Goal: Transaction & Acquisition: Book appointment/travel/reservation

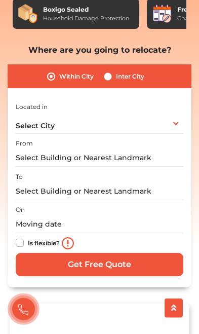
scroll to position [129, 0]
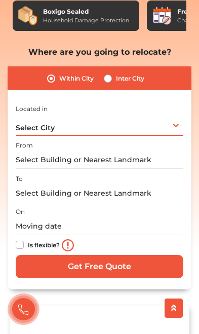
click at [32, 123] on span "Select City" at bounding box center [35, 127] width 39 height 9
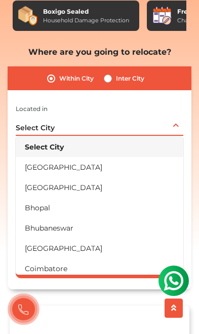
scroll to position [0, 0]
click at [30, 123] on span "Select City" at bounding box center [35, 127] width 39 height 9
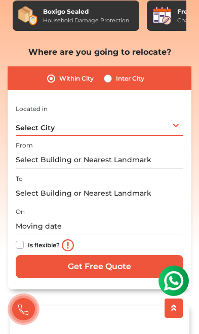
click at [24, 123] on span "Select City" at bounding box center [35, 127] width 39 height 9
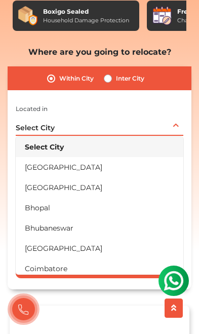
click at [29, 157] on li "[GEOGRAPHIC_DATA]" at bounding box center [100, 167] width 168 height 20
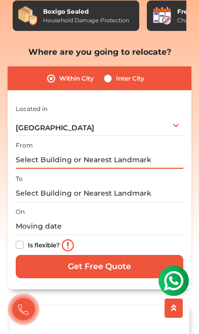
click at [30, 151] on input "text" at bounding box center [100, 160] width 168 height 18
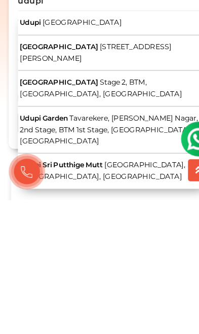
click at [153, 190] on button "[GEOGRAPHIC_DATA][STREET_ADDRESS][PERSON_NAME][GEOGRAPHIC_DATA][GEOGRAPHIC_DATA]" at bounding box center [100, 205] width 168 height 31
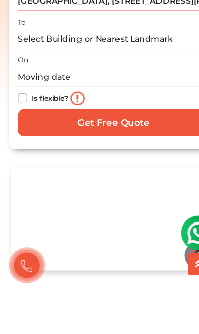
scroll to position [211, 0]
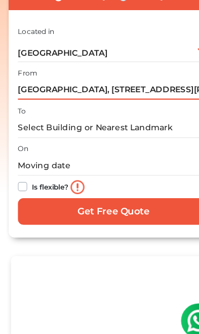
click at [31, 69] on input "[GEOGRAPHIC_DATA], [STREET_ADDRESS][PERSON_NAME]" at bounding box center [100, 78] width 168 height 18
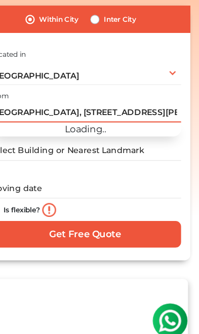
type input "[GEOGRAPHIC_DATA], [STREET_ADDRESS][PERSON_NAME]"
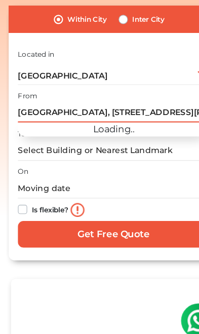
click at [47, 90] on input "[GEOGRAPHIC_DATA], [STREET_ADDRESS][PERSON_NAME]" at bounding box center [100, 99] width 168 height 18
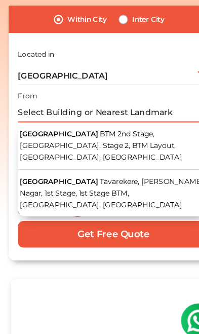
click at [140, 90] on input "text" at bounding box center [100, 99] width 168 height 18
click at [153, 90] on input "text" at bounding box center [100, 99] width 168 height 18
click at [143, 90] on input "text" at bounding box center [100, 99] width 168 height 18
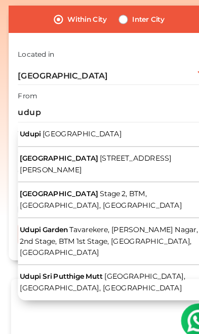
click at [33, 114] on span "Udupi" at bounding box center [26, 118] width 18 height 8
type input "Udupi, [GEOGRAPHIC_DATA]"
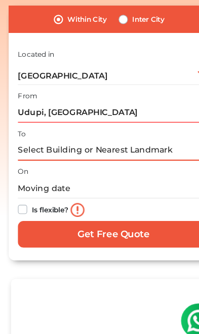
click at [29, 123] on input "text" at bounding box center [100, 132] width 168 height 18
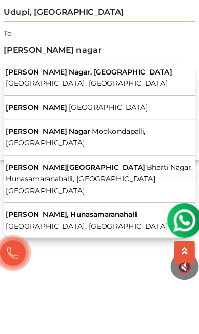
click at [27, 231] on span "[PERSON_NAME][GEOGRAPHIC_DATA]" at bounding box center [78, 235] width 122 height 8
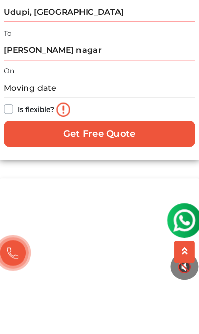
type input "[PERSON_NAME][GEOGRAPHIC_DATA], [GEOGRAPHIC_DATA], [GEOGRAPHIC_DATA], [GEOGRAPH…"
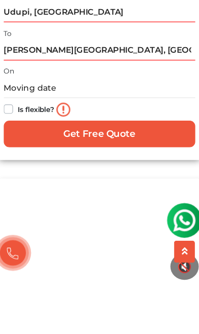
scroll to position [237, 0]
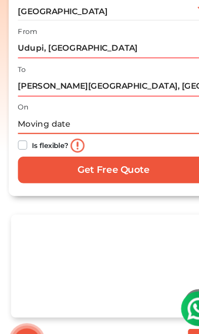
click at [26, 110] on input "text" at bounding box center [100, 119] width 168 height 18
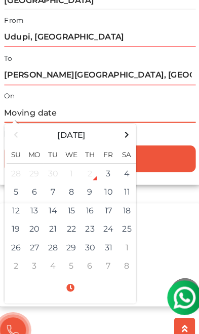
click at [99, 164] on td "3" at bounding box center [107, 172] width 16 height 17
type input "[DATE] 10:21 PM"
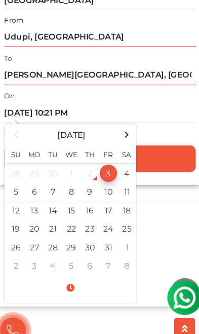
click at [128, 147] on input "Get Free Quote" at bounding box center [100, 158] width 168 height 23
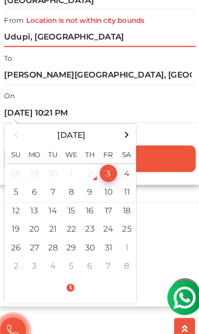
scroll to position [191, 0]
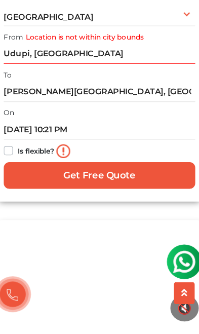
click at [115, 194] on input "Get Free Quote" at bounding box center [100, 205] width 168 height 23
click at [65, 194] on input "Get Free Quote" at bounding box center [100, 205] width 168 height 23
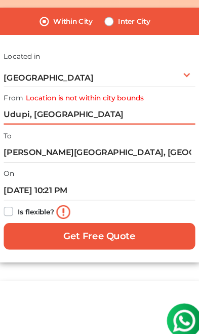
scroll to position [186, 0]
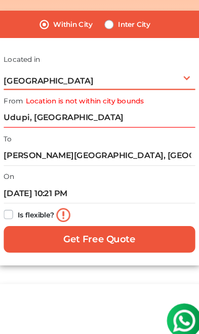
click at [28, 66] on span "[GEOGRAPHIC_DATA]" at bounding box center [55, 70] width 79 height 9
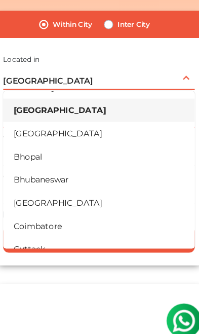
scroll to position [10, 0]
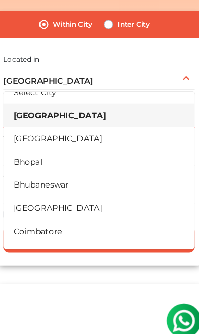
click at [116, 15] on label "Inter City" at bounding box center [130, 21] width 28 height 12
click at [104, 15] on input "Inter City" at bounding box center [108, 20] width 8 height 10
radio input "true"
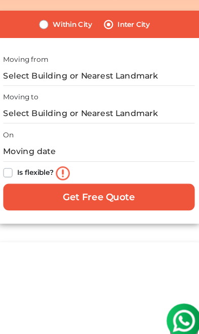
scroll to position [186, 0]
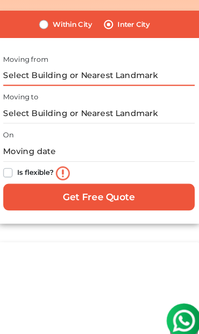
click at [26, 57] on input "text" at bounding box center [100, 66] width 168 height 18
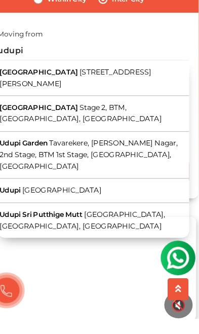
click at [37, 217] on span "[GEOGRAPHIC_DATA]" at bounding box center [71, 221] width 69 height 8
type input "Udupi, [GEOGRAPHIC_DATA]"
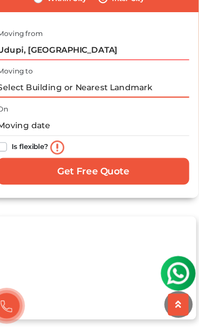
click at [16, 109] on input "text" at bounding box center [100, 118] width 168 height 18
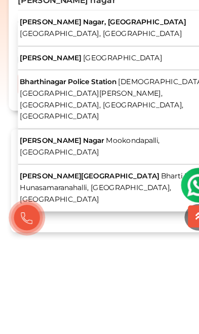
click at [49, 269] on span "Bharti Nagar, Hunasamaranahalli, [GEOGRAPHIC_DATA], [GEOGRAPHIC_DATA]" at bounding box center [99, 283] width 164 height 28
type input "[PERSON_NAME][GEOGRAPHIC_DATA], [GEOGRAPHIC_DATA], [GEOGRAPHIC_DATA], [GEOGRAPH…"
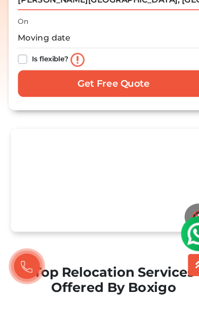
scroll to position [209, 0]
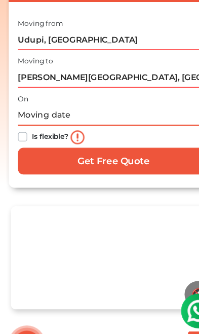
click at [53, 101] on input "text" at bounding box center [100, 110] width 168 height 18
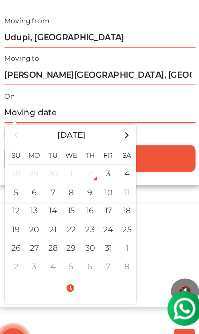
click at [99, 154] on td "3" at bounding box center [107, 162] width 16 height 17
type input "[DATE] 10:21 PM"
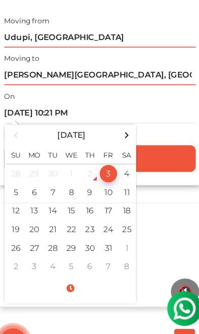
click at [139, 138] on input "Get Free Quote" at bounding box center [100, 149] width 168 height 23
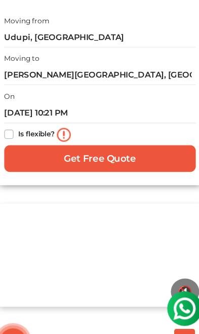
click at [92, 138] on input "Get Free Quote" at bounding box center [100, 149] width 168 height 23
click at [67, 138] on input "Get Free Quote" at bounding box center [100, 149] width 168 height 23
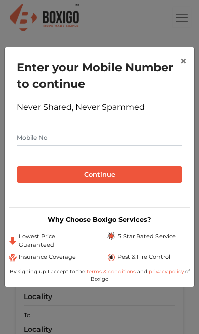
click at [30, 144] on input "text" at bounding box center [100, 138] width 166 height 16
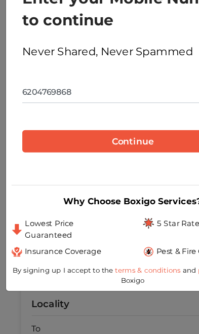
type input "6204769868"
click at [53, 166] on button "Continue" at bounding box center [100, 174] width 166 height 17
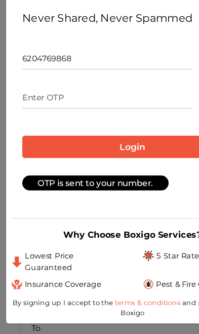
click at [21, 134] on input "text" at bounding box center [81, 142] width 128 height 16
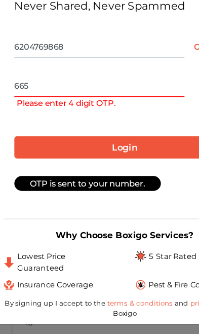
type input "6652"
click at [93, 175] on button "Login" at bounding box center [100, 183] width 166 height 17
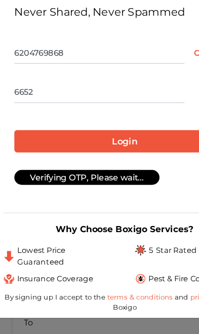
click at [49, 171] on button "Login" at bounding box center [100, 179] width 166 height 17
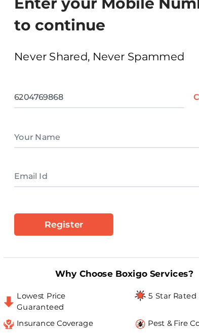
click at [65, 134] on input "text" at bounding box center [100, 142] width 166 height 16
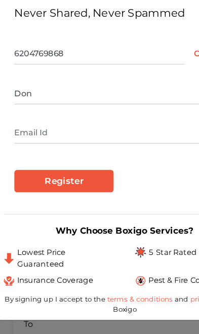
type input "Don"
click at [35, 164] on input "text" at bounding box center [100, 172] width 166 height 16
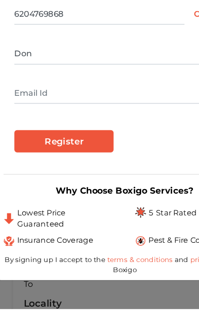
click at [36, 200] on input "Register" at bounding box center [54, 208] width 74 height 17
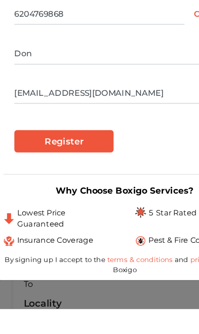
type input "sachintoppo0409@gmail.com"
click at [48, 200] on input "Register" at bounding box center [54, 208] width 74 height 17
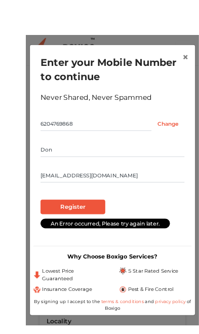
scroll to position [30, 0]
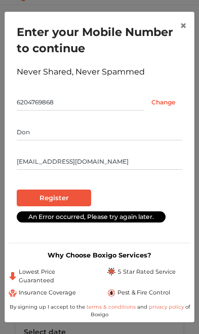
click at [177, 26] on button "×" at bounding box center [183, 26] width 23 height 28
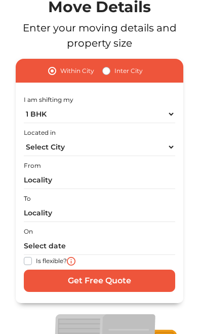
scroll to position [111, 0]
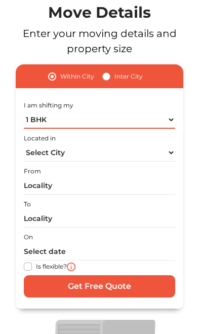
click at [152, 120] on select "1 BHK 2 BHK 3 BHK 3 + BHK FEW ITEMS" at bounding box center [100, 120] width 152 height 18
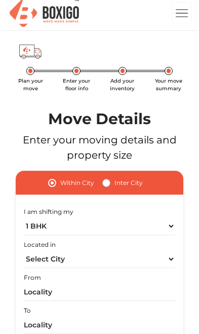
scroll to position [0, 0]
